Goal: Transaction & Acquisition: Download file/media

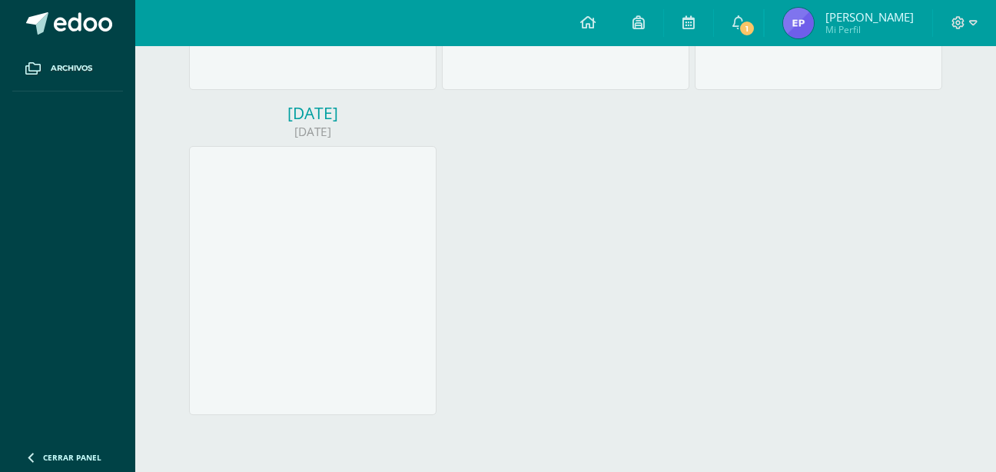
scroll to position [802, 0]
click at [748, 24] on span "1" at bounding box center [747, 28] width 17 height 17
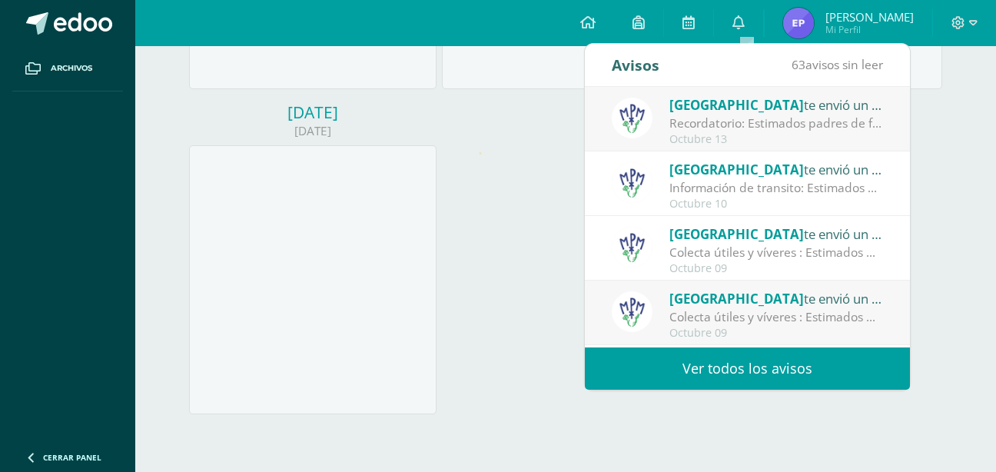
click at [822, 134] on div "Octubre 13" at bounding box center [777, 139] width 214 height 13
click at [661, 120] on div "Colegio Monte te envió un aviso Recordatorio: Estimados padres de familia: Comp…" at bounding box center [747, 120] width 271 height 51
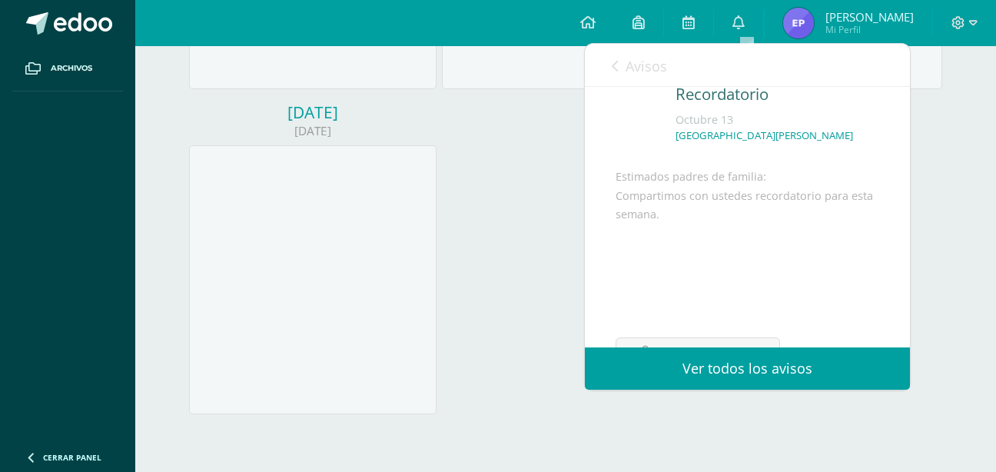
scroll to position [149, 0]
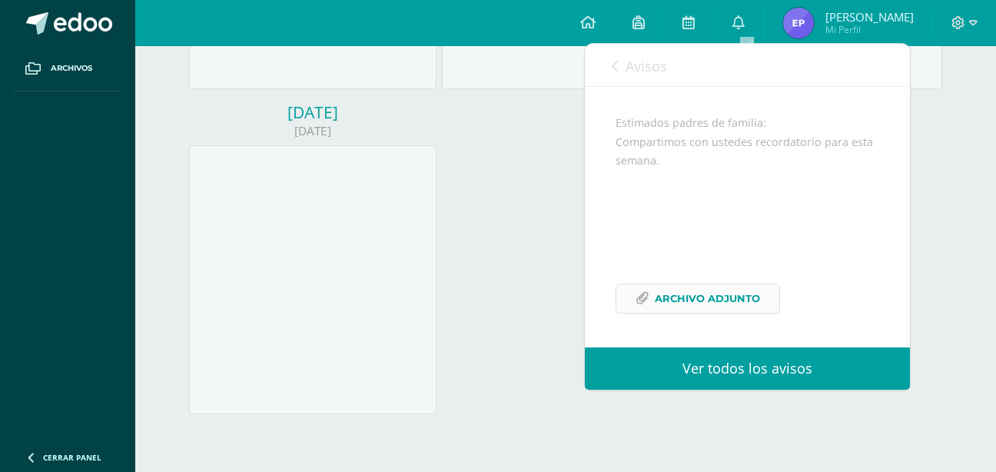
click at [734, 292] on span "Archivo Adjunto" at bounding box center [707, 298] width 105 height 28
